Goal: Information Seeking & Learning: Learn about a topic

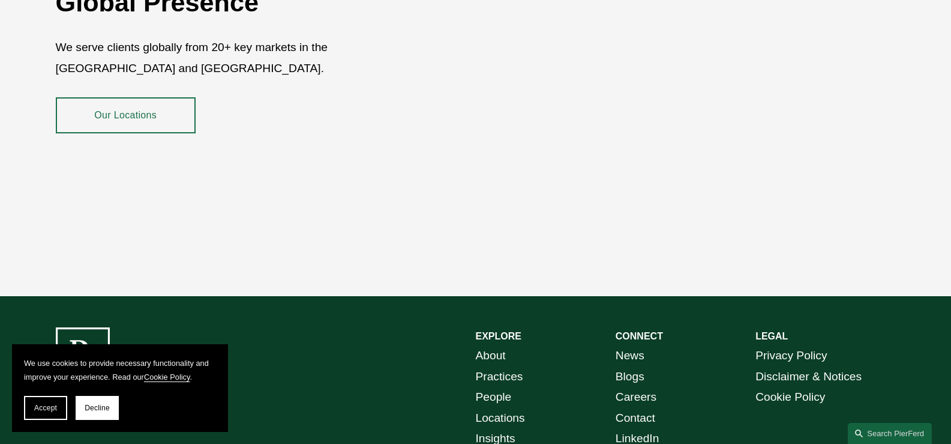
scroll to position [2207, 0]
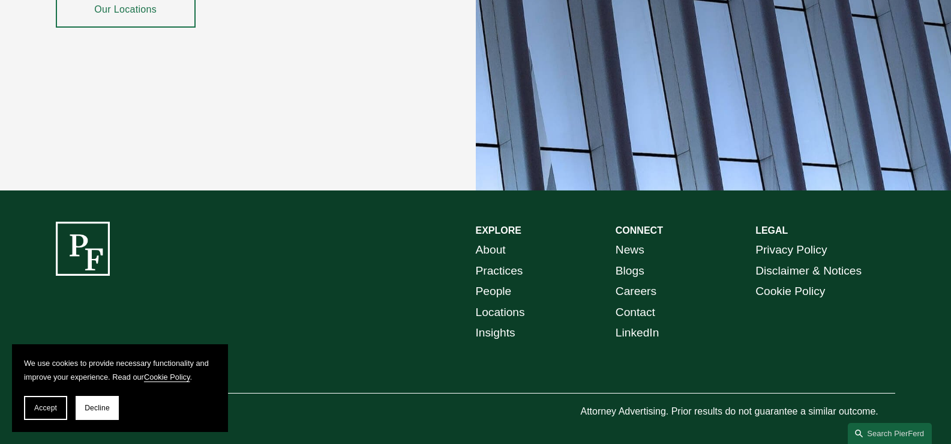
click at [502, 240] on link "About" at bounding box center [491, 250] width 30 height 21
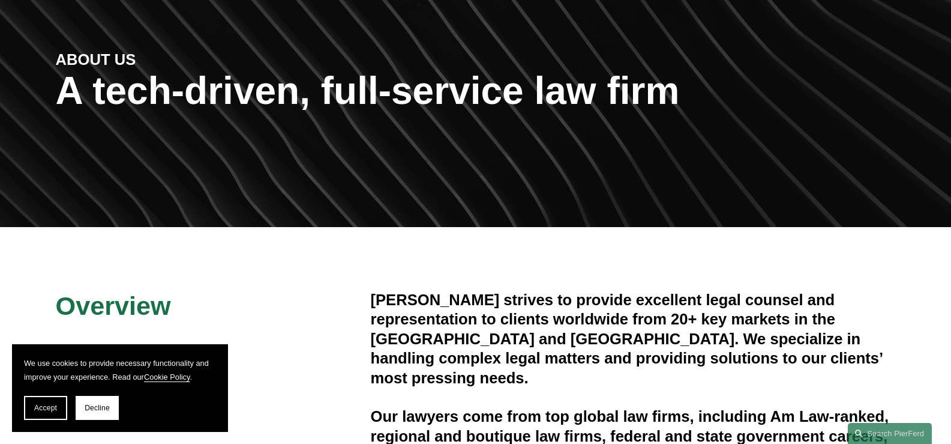
scroll to position [180, 0]
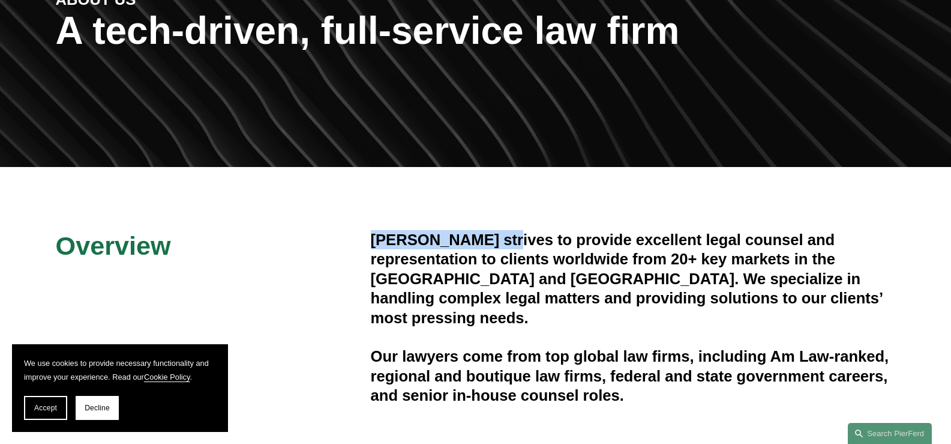
drag, startPoint x: 371, startPoint y: 233, endPoint x: 504, endPoint y: 237, distance: 132.7
click at [504, 237] on h4 "[PERSON_NAME] strives to provide excellent legal counsel and representation to …" at bounding box center [633, 278] width 525 height 97
copy h4 "[PERSON_NAME]"
